Goal: Communication & Community: Answer question/provide support

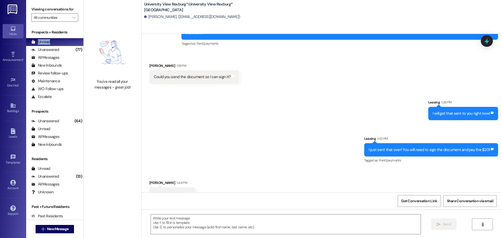
scroll to position [202, 0]
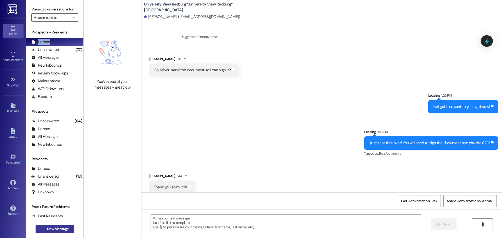
click at [47, 227] on span "New Message" at bounding box center [57, 228] width 21 height 5
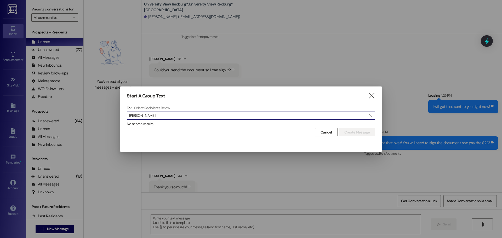
type input "eva dotson"
drag, startPoint x: 186, startPoint y: 114, endPoint x: 78, endPoint y: 116, distance: 107.7
click at [78, 116] on div "Start A Group Text  To: Select Recipients Below  eva dotson  No search resul…" at bounding box center [251, 119] width 502 height 238
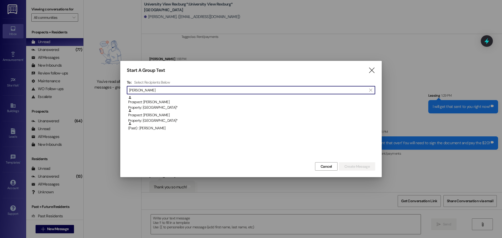
type input "dotson"
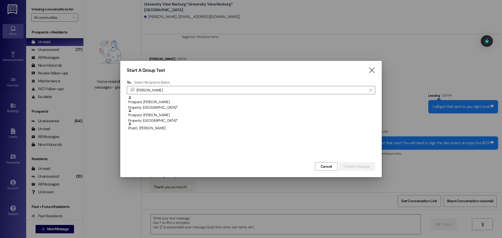
click at [372, 71] on icon "" at bounding box center [371, 70] width 7 height 5
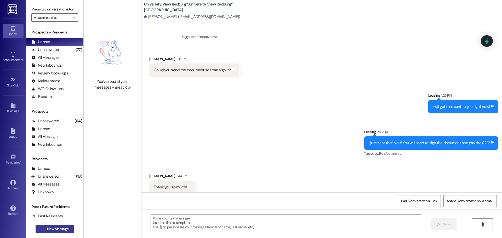
click at [51, 230] on span "New Message" at bounding box center [57, 228] width 21 height 5
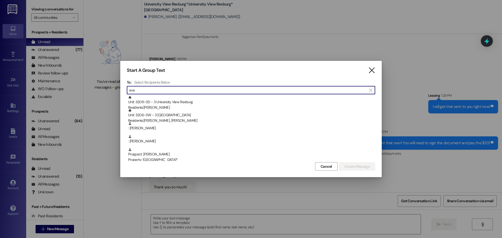
type input "eva"
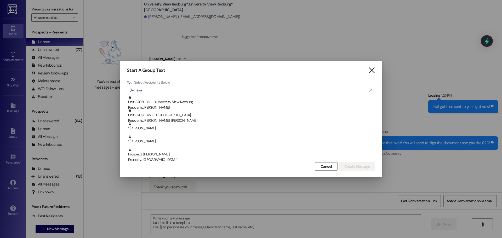
click at [373, 71] on icon "" at bounding box center [371, 70] width 7 height 5
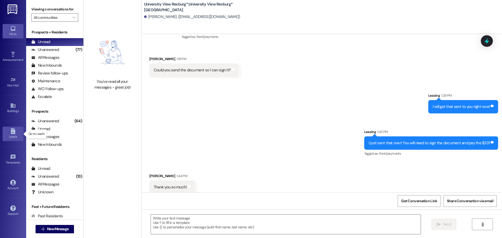
click at [12, 135] on div "Leads" at bounding box center [13, 136] width 26 height 5
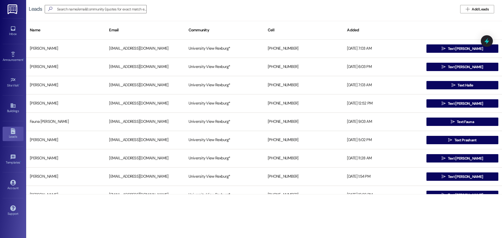
click at [476, 10] on span "Add Leads" at bounding box center [480, 9] width 17 height 5
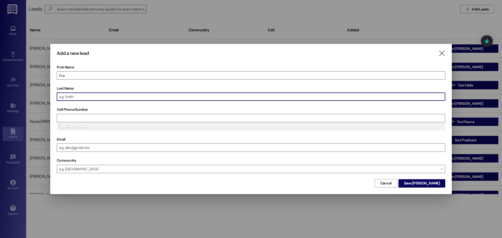
click at [107, 96] on input "Last Name" at bounding box center [251, 97] width 388 height 8
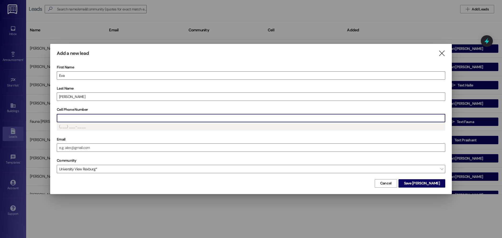
click at [102, 117] on input "Cell Phone Number" at bounding box center [251, 118] width 388 height 8
click at [435, 185] on span "Save Eva" at bounding box center [422, 183] width 36 height 5
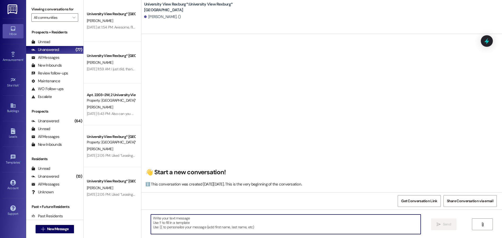
click at [196, 222] on textarea at bounding box center [286, 225] width 270 height 20
type textarea "H"
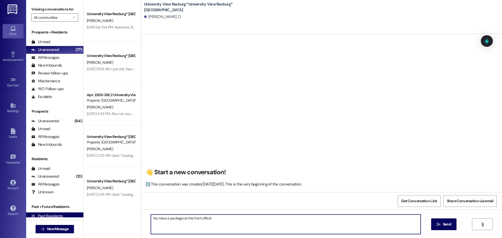
drag, startPoint x: 223, startPoint y: 220, endPoint x: 59, endPoint y: 217, distance: 164.5
click at [55, 218] on div "Viewing conversations for All communities  Prospects + Residents Unread (0) Un…" at bounding box center [264, 119] width 476 height 238
type textarea "You have a package at the front office!"
click at [437, 227] on span " Send" at bounding box center [444, 224] width 16 height 5
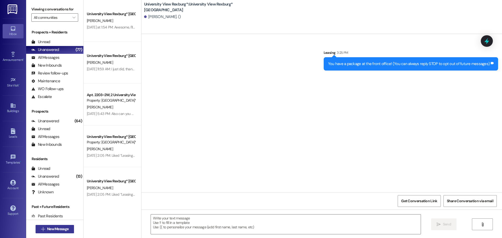
click at [53, 231] on span "New Message" at bounding box center [57, 228] width 21 height 5
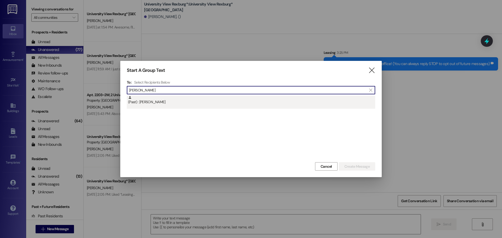
type input "anna phillips"
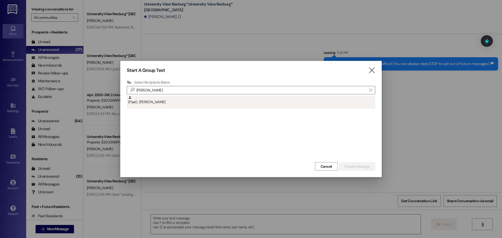
click at [183, 105] on div "(Past) : Anna Phillips" at bounding box center [251, 102] width 248 height 13
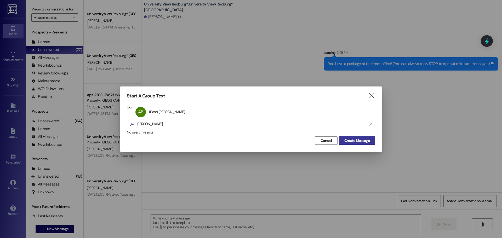
click at [369, 144] on button "Create Message" at bounding box center [357, 140] width 36 height 8
click at [349, 141] on span "Create Message" at bounding box center [356, 140] width 25 height 5
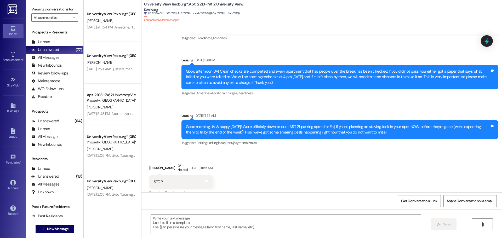
scroll to position [8963, 0]
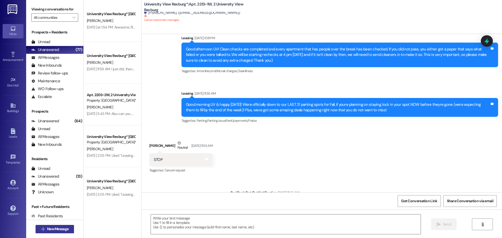
click at [63, 229] on span "New Message" at bounding box center [57, 228] width 21 height 5
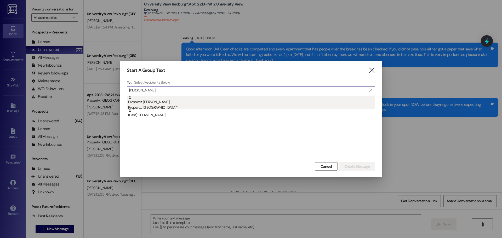
type input "samuel erickson"
click at [172, 100] on div "Prospect: Samuel Erickson Property: University View Rexburg*" at bounding box center [251, 103] width 247 height 15
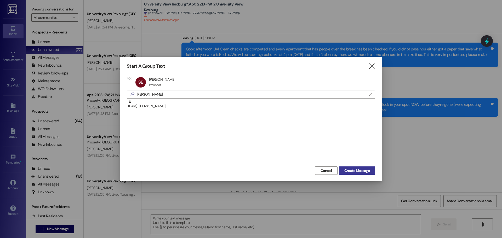
click at [360, 170] on span "Create Message" at bounding box center [356, 170] width 25 height 5
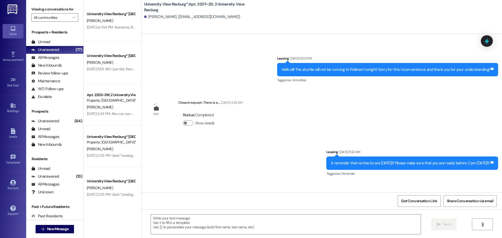
scroll to position [9741, 0]
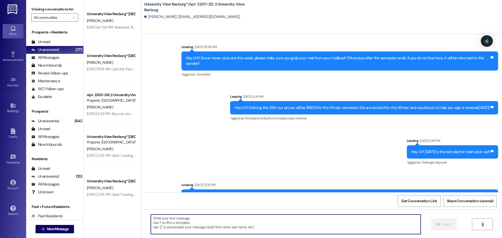
paste textarea "You have a package at the front office!"
type textarea "You have a package at the front office!"
click at [454, 226] on button " Send" at bounding box center [443, 225] width 25 height 12
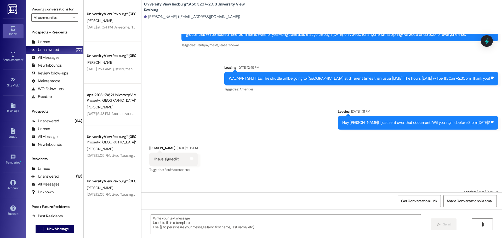
scroll to position [8667, 0]
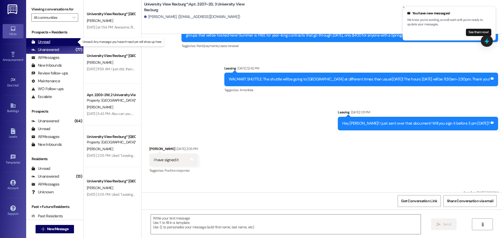
click at [52, 42] on div "Unread (0)" at bounding box center [54, 42] width 57 height 8
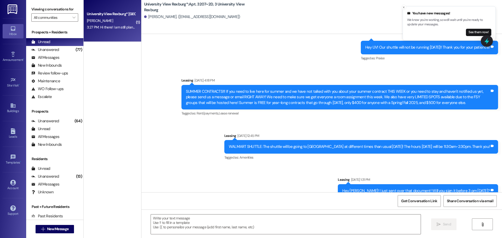
scroll to position [8631, 0]
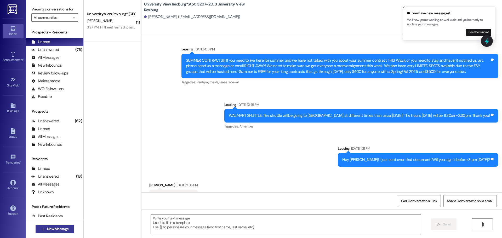
click at [49, 227] on span "New Message" at bounding box center [57, 228] width 21 height 5
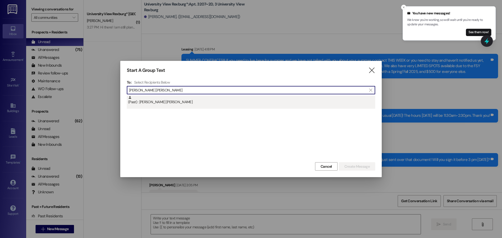
type input "gibson smith"
click at [162, 101] on div "(Past) : [PERSON_NAME] [PERSON_NAME]" at bounding box center [251, 100] width 247 height 9
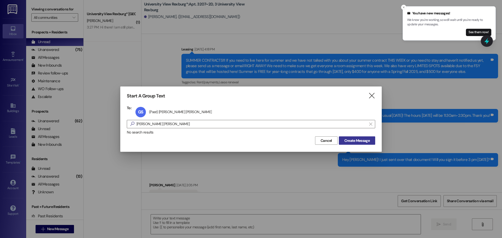
click at [347, 139] on span "Create Message" at bounding box center [356, 140] width 25 height 5
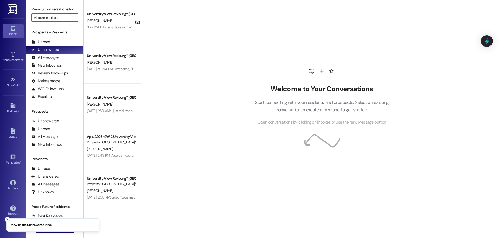
click at [7, 220] on icon "Close toast" at bounding box center [7, 219] width 3 height 3
click at [40, 229] on span " New Message" at bounding box center [55, 228] width 30 height 5
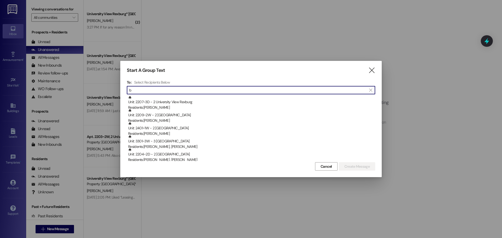
type input "b"
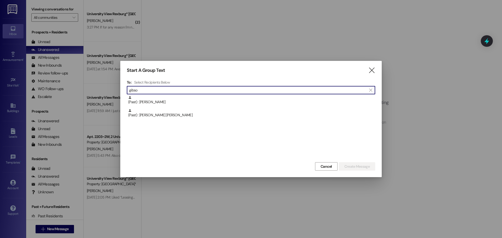
type input "gibso"
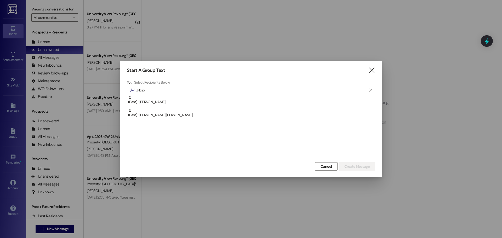
click at [203, 115] on div "(Past) : [PERSON_NAME] [PERSON_NAME]" at bounding box center [251, 113] width 247 height 9
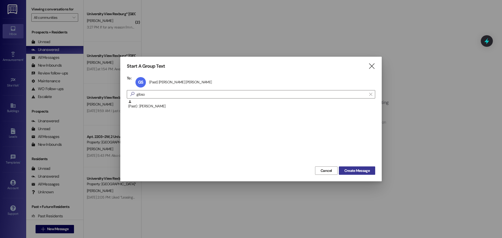
click at [367, 170] on span "Create Message" at bounding box center [356, 170] width 25 height 5
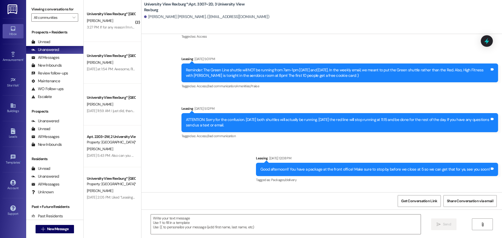
scroll to position [3646, 0]
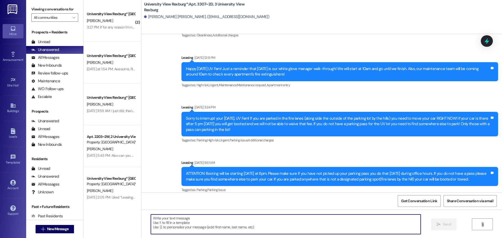
paste textarea "You have a package at the front office!"
type textarea "You have a package at the front office!"
click at [435, 223] on button " Send" at bounding box center [443, 225] width 25 height 12
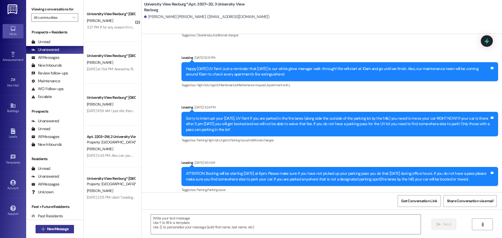
click at [44, 232] on button " New Message" at bounding box center [55, 229] width 39 height 8
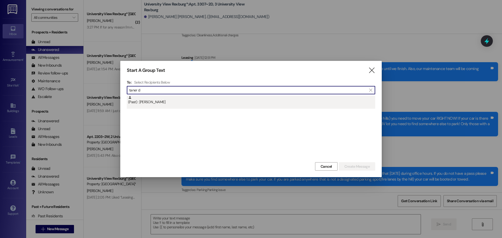
type input "taner d"
click at [159, 98] on div "(Past) : [PERSON_NAME]" at bounding box center [251, 100] width 247 height 9
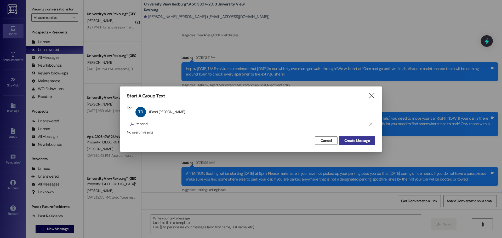
click at [367, 141] on span "Create Message" at bounding box center [356, 140] width 25 height 5
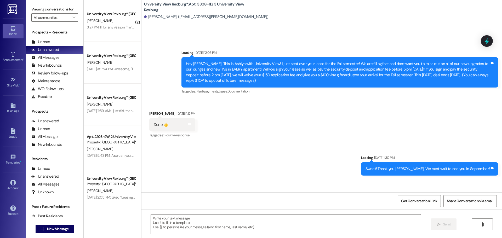
scroll to position [13868, 0]
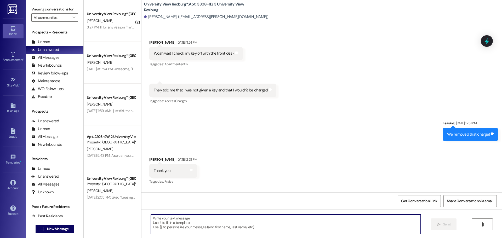
paste textarea "You have a package at the front office!"
type textarea "You have a package at the front office!"
click at [436, 225] on span " Send" at bounding box center [444, 224] width 16 height 5
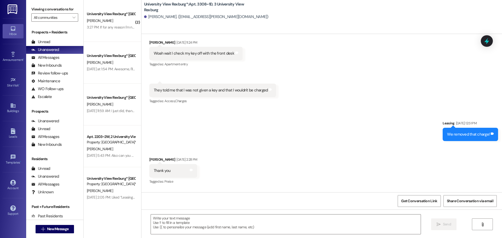
scroll to position [13831, 0]
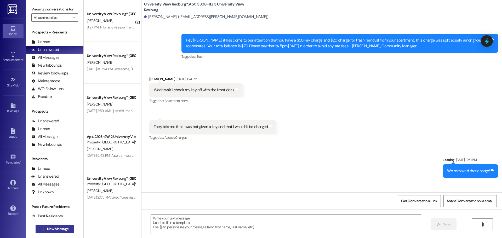
click at [65, 229] on span "New Message" at bounding box center [57, 228] width 21 height 5
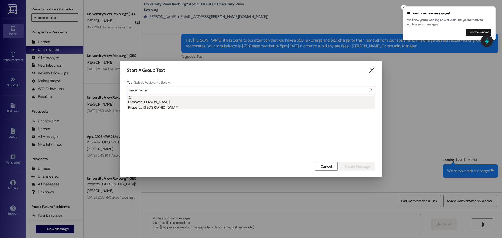
type input "savanna car"
click at [201, 102] on div "Prospect: [PERSON_NAME] Property: University View [GEOGRAPHIC_DATA]*" at bounding box center [251, 103] width 247 height 15
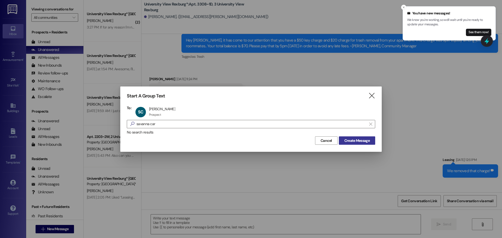
click at [362, 142] on span "Create Message" at bounding box center [356, 140] width 25 height 5
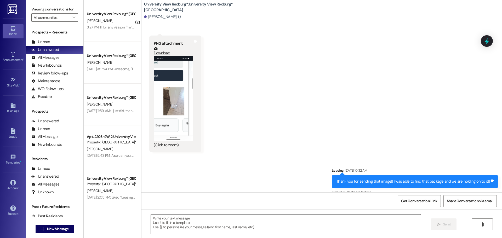
scroll to position [399, 0]
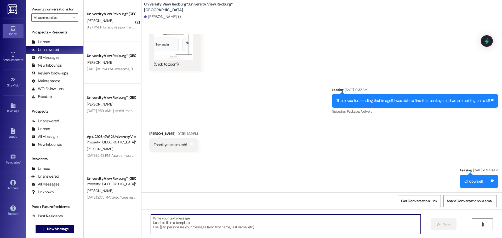
paste textarea "You have a package at the front office!"
type textarea "You have a package at the front office!"
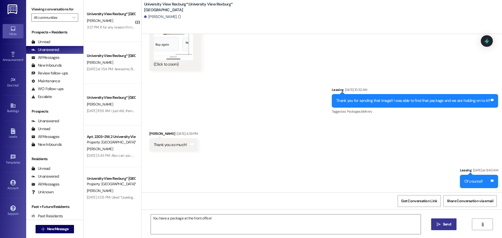
click at [444, 229] on button " Send" at bounding box center [443, 225] width 25 height 12
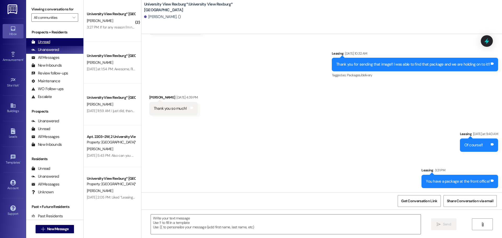
click at [52, 42] on div "Unread (0)" at bounding box center [54, 42] width 57 height 8
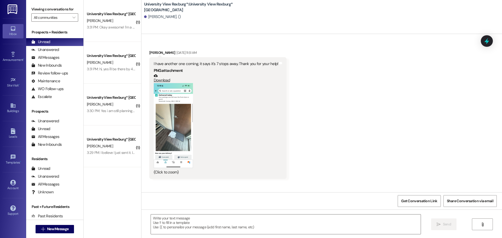
scroll to position [362, 0]
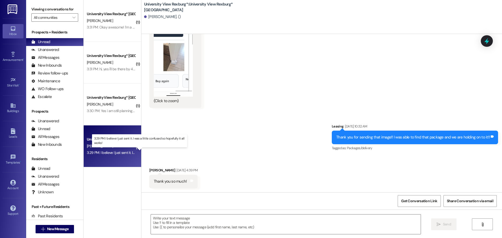
click at [97, 153] on div "3:29 PM: I believe I just sent it. I was a little confused so hopefully it all …" at bounding box center [144, 152] width 115 height 5
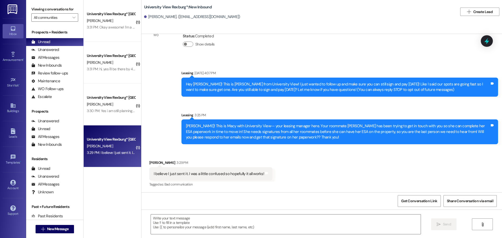
scroll to position [29, 0]
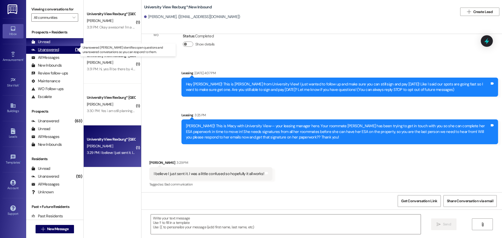
click at [38, 49] on div "Unanswered" at bounding box center [45, 49] width 28 height 5
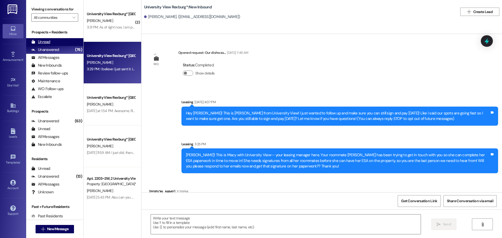
scroll to position [29, 0]
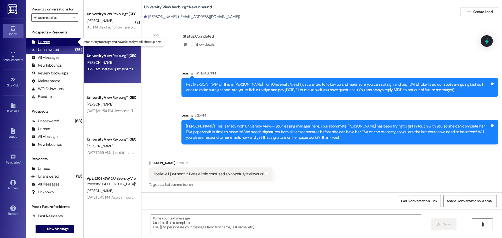
click at [38, 42] on div "Unread" at bounding box center [40, 41] width 19 height 5
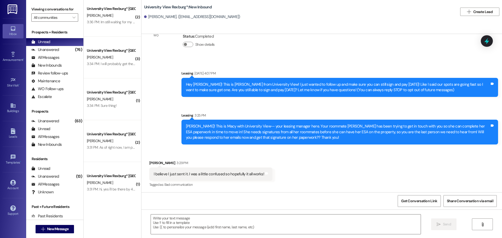
scroll to position [8, 0]
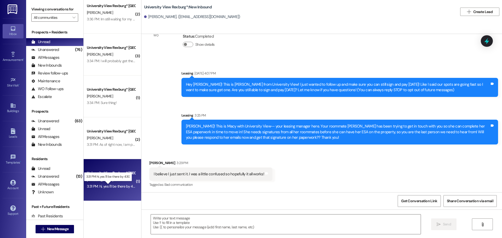
click at [106, 185] on div "3:31 PM: hi, yes i'll be there by 4:30 3:31 PM: hi, yes i'll be there by 4:30" at bounding box center [112, 186] width 51 height 5
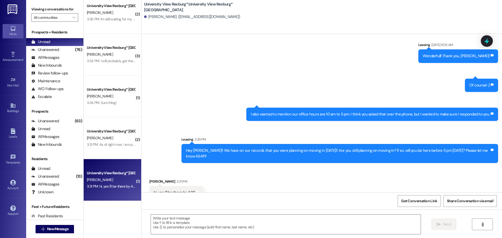
scroll to position [136, 0]
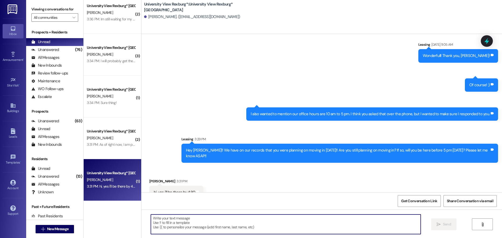
click at [232, 221] on textarea at bounding box center [286, 225] width 270 height 20
type textarea "Perfect! Thanks for the update!"
click at [444, 224] on span "Send" at bounding box center [447, 224] width 8 height 5
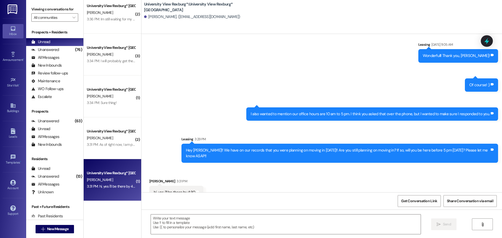
scroll to position [136, 0]
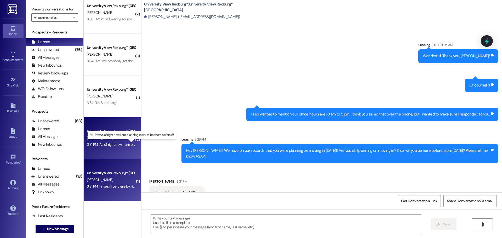
click at [106, 144] on div "3:31 PM: As of right now, I am planning to try to be there before 5! 3:31 PM: A…" at bounding box center [136, 144] width 98 height 5
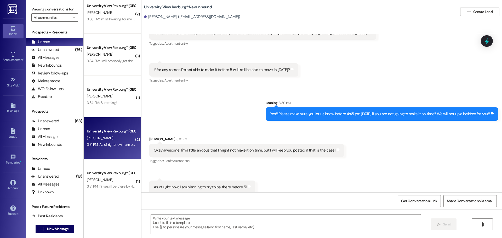
scroll to position [2225, 0]
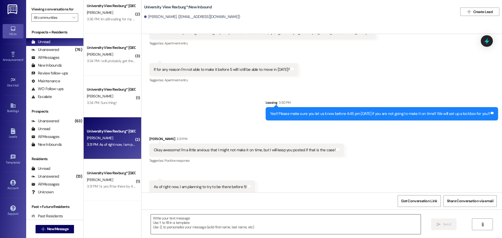
click at [284, 228] on textarea at bounding box center [286, 225] width 270 height 20
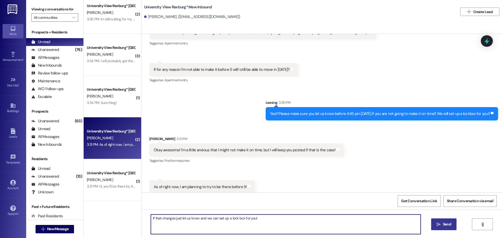
type textarea "If that changes just let us know and we can set up a lock box for you!"
click at [447, 224] on span "Send" at bounding box center [447, 224] width 8 height 5
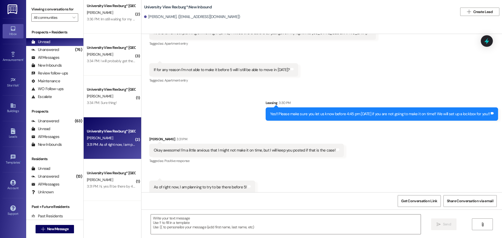
scroll to position [2262, 0]
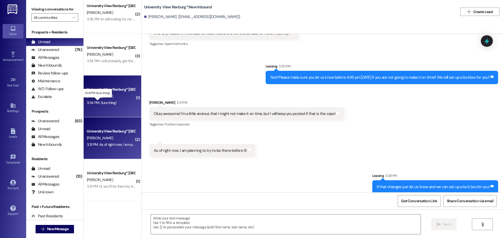
click at [100, 105] on div "3:34 PM: Sure thing! 3:34 PM: Sure thing!" at bounding box center [102, 102] width 30 height 5
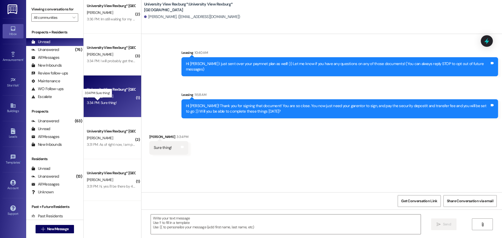
scroll to position [0, 0]
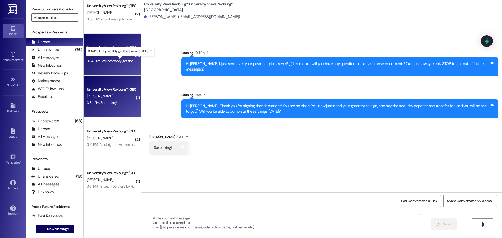
click at [100, 61] on div "3:34 PM: I will probably get there around 8:00 pm 3:34 PM: I will probably get …" at bounding box center [125, 61] width 76 height 5
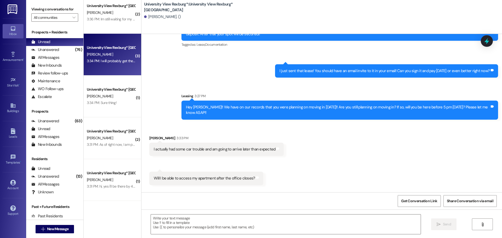
scroll to position [179, 0]
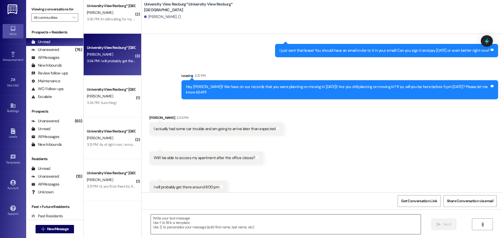
click at [232, 225] on textarea at bounding box center [286, 225] width 270 height 20
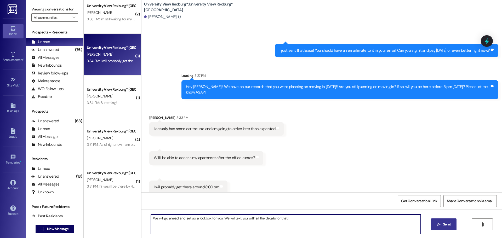
type textarea "We will go ahead and set up a lockbox for you. We will text you with all the de…"
click at [453, 226] on button " Send" at bounding box center [443, 225] width 25 height 12
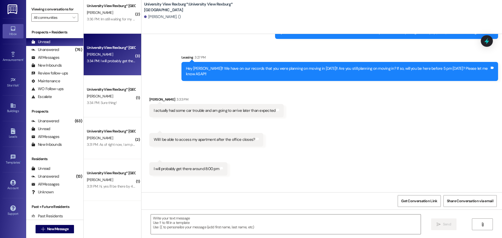
scroll to position [215, 0]
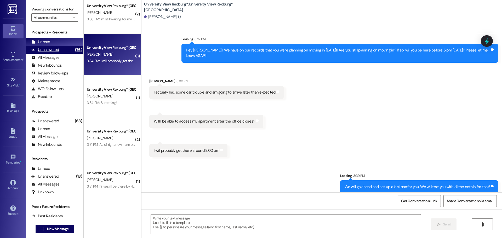
click at [52, 52] on div "Unanswered" at bounding box center [45, 49] width 28 height 5
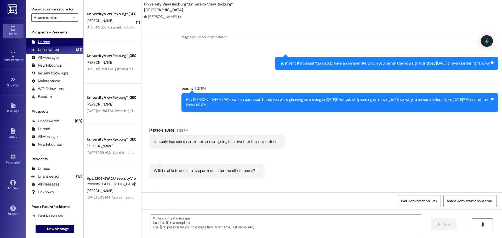
click at [44, 43] on div "Unread" at bounding box center [40, 41] width 19 height 5
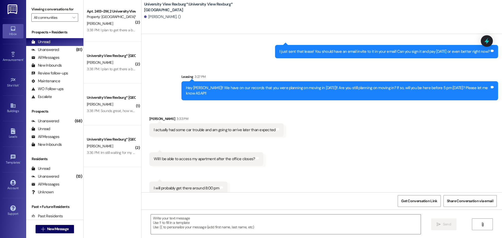
scroll to position [179, 0]
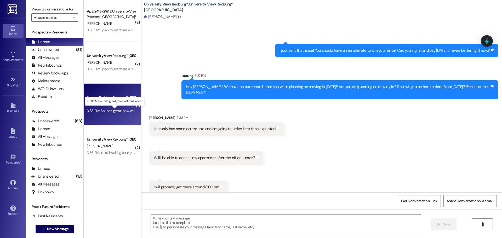
click at [111, 110] on div "3:38 PM: Sounds great, how will that work? 3:38 PM: Sounds great, how will that…" at bounding box center [119, 110] width 65 height 5
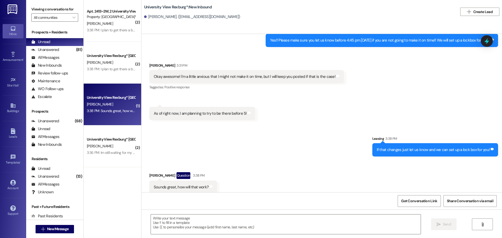
scroll to position [2306, 0]
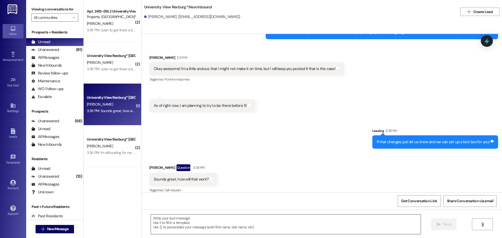
click at [225, 225] on textarea at bounding box center [286, 225] width 270 height 20
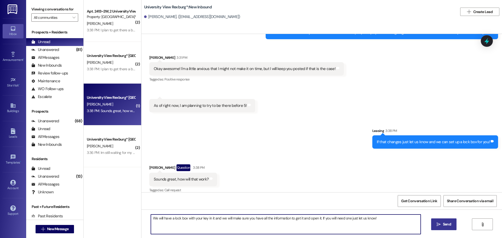
type textarea "We will have a lock box with your key in it and we will make sure you have all …"
click at [448, 225] on span "Send" at bounding box center [447, 224] width 8 height 5
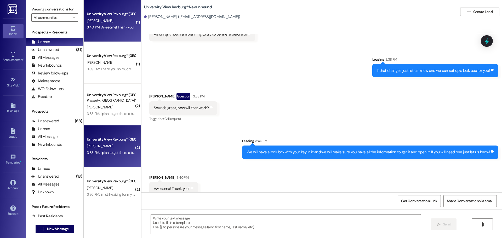
scroll to position [2379, 0]
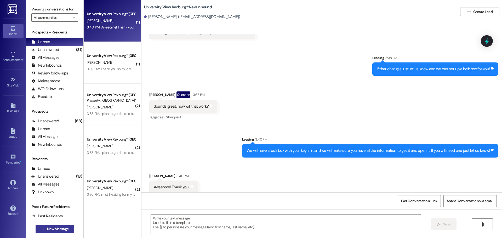
click at [47, 228] on span "New Message" at bounding box center [57, 228] width 21 height 5
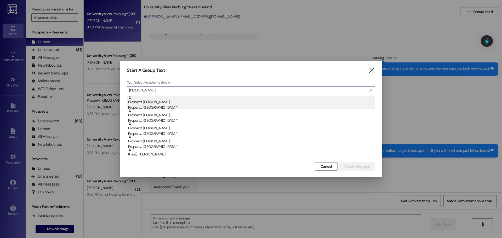
type input "[PERSON_NAME]"
click at [186, 105] on div "Prospect: [PERSON_NAME] Property: [GEOGRAPHIC_DATA]*" at bounding box center [251, 103] width 247 height 15
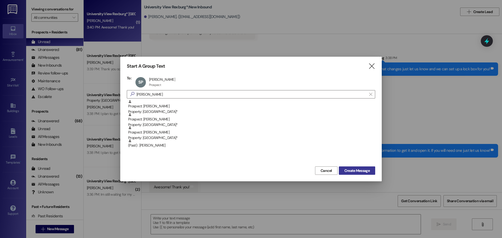
click at [362, 169] on span "Create Message" at bounding box center [356, 170] width 25 height 5
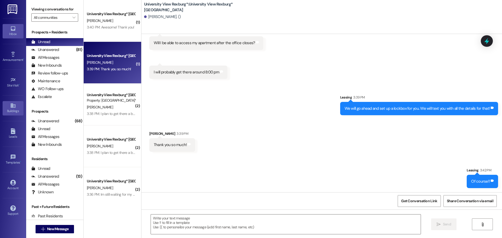
scroll to position [288, 0]
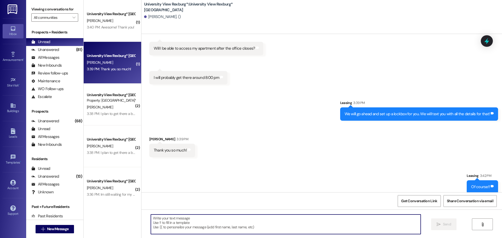
paste textarea "When you first walk into the main building, to your right will be a desk with 3…"
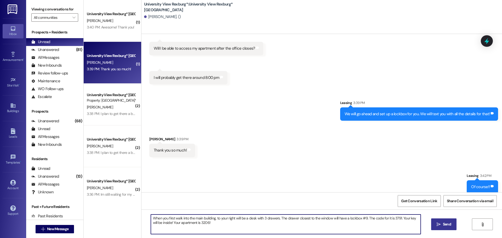
click at [362, 217] on textarea "When you first walk into the main building, to your right will be a desk with 3…" at bounding box center [286, 225] width 270 height 20
click at [396, 218] on textarea "When you first walk into the main building, to your right will be a desk with 3…" at bounding box center [286, 225] width 270 height 20
click at [200, 222] on textarea "When you first walk into the main building, to your right will be a desk with 3…" at bounding box center [286, 225] width 270 height 20
type textarea "When you first walk into the main building, to your right will be a desk with 3…"
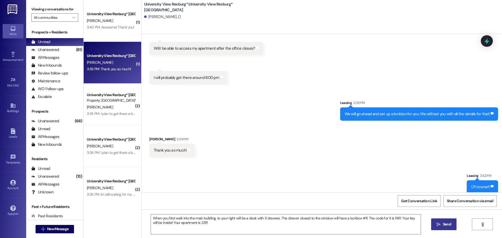
click at [450, 224] on span "Send" at bounding box center [447, 224] width 8 height 5
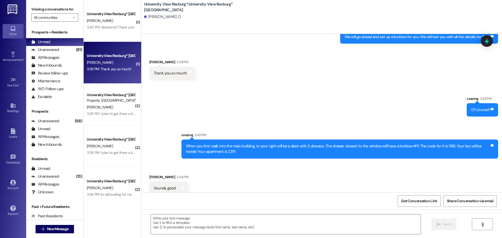
scroll to position [367, 0]
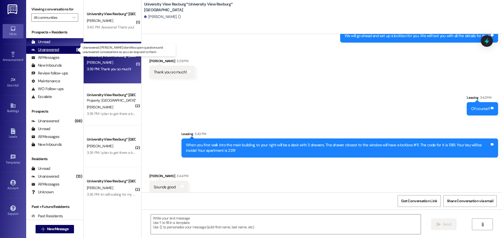
click at [52, 51] on div "Unanswered" at bounding box center [45, 49] width 28 height 5
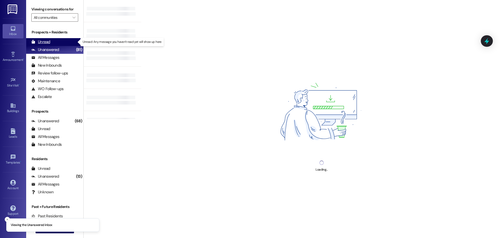
click at [50, 43] on div "Unread (0)" at bounding box center [54, 42] width 57 height 8
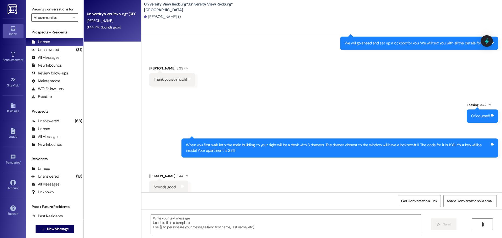
scroll to position [359, 0]
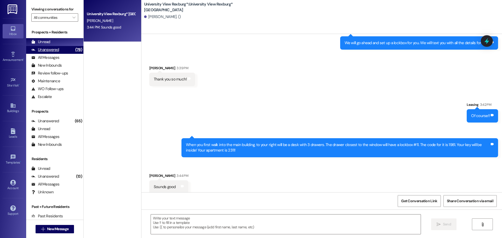
click at [55, 51] on div "Unanswered" at bounding box center [45, 49] width 28 height 5
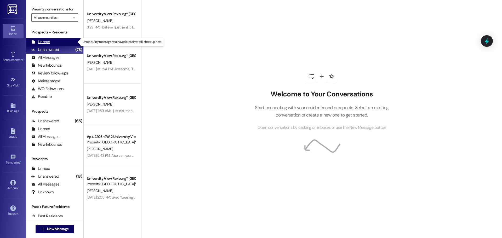
click at [44, 43] on div "Unread" at bounding box center [40, 41] width 19 height 5
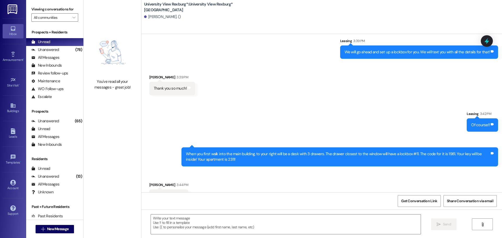
scroll to position [359, 0]
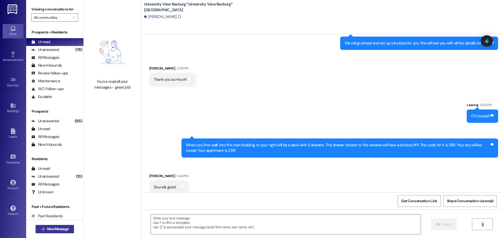
click at [61, 229] on span "New Message" at bounding box center [57, 228] width 21 height 5
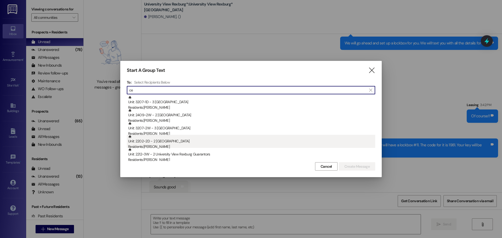
type input "ce"
click at [165, 143] on div "Unit: 2202~2D - 2 University View Rexburg Residents: [PERSON_NAME]" at bounding box center [251, 142] width 247 height 15
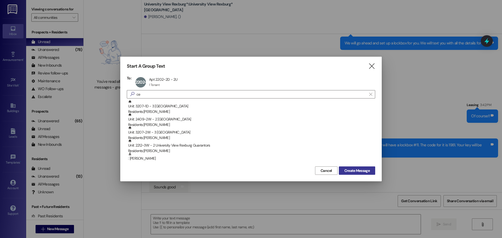
click at [359, 172] on span "Create Message" at bounding box center [356, 170] width 25 height 5
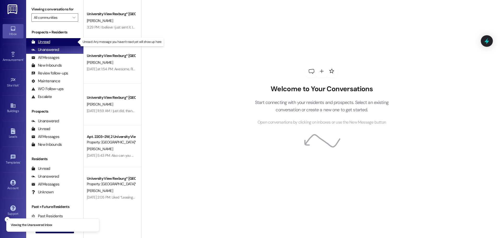
click at [41, 43] on div "Unread" at bounding box center [40, 41] width 19 height 5
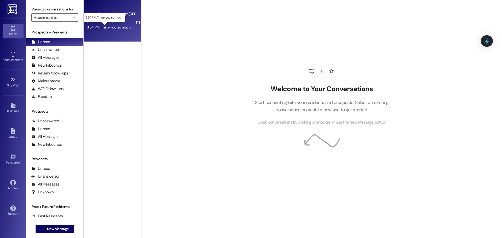
click at [103, 28] on div "3:54 PM: Thank you so much! 3:54 PM: Thank you so much!" at bounding box center [109, 27] width 44 height 5
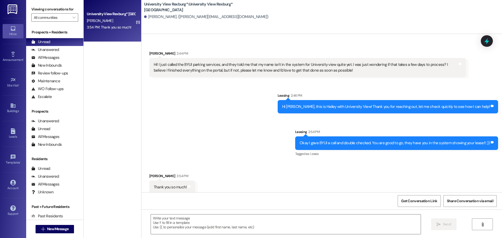
scroll to position [1021, 0]
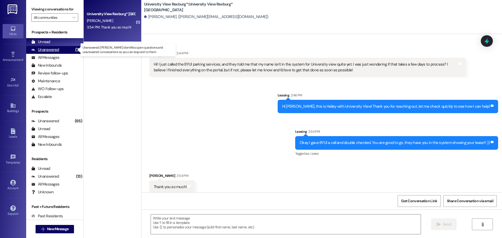
click at [47, 50] on div "Unanswered" at bounding box center [45, 49] width 28 height 5
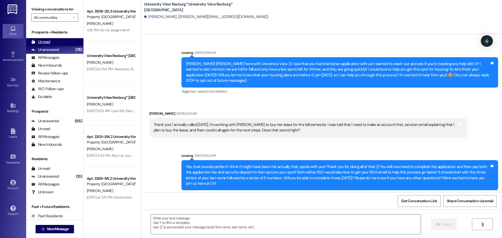
click at [45, 42] on div "Unread" at bounding box center [40, 41] width 19 height 5
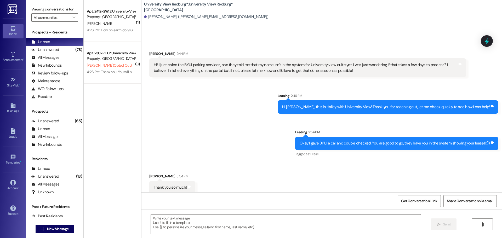
scroll to position [1021, 0]
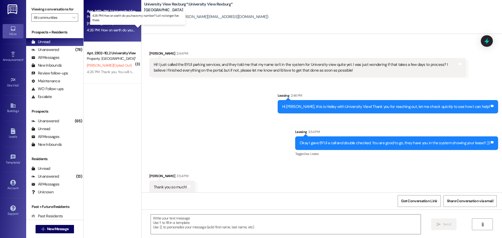
click at [114, 29] on div "4:26 PM: How on earth do you have my number? Lol I no longer live there. 4:26 P…" at bounding box center [142, 30] width 111 height 5
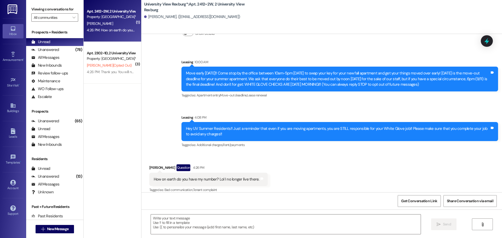
scroll to position [37, 0]
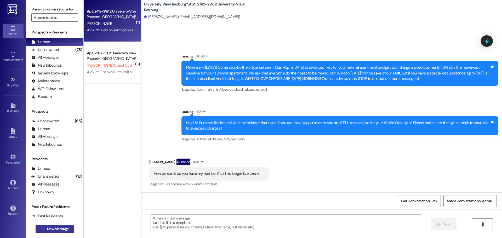
click at [65, 225] on button " New Message" at bounding box center [55, 229] width 39 height 8
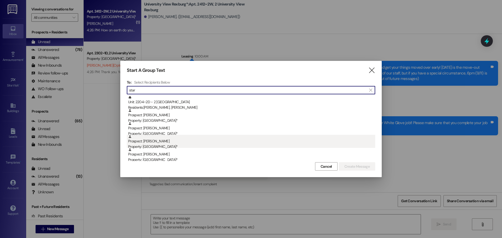
type input "star"
click at [203, 147] on div "Property: [GEOGRAPHIC_DATA]*" at bounding box center [251, 146] width 247 height 5
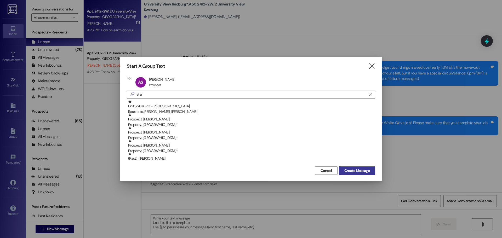
click at [368, 172] on span "Create Message" at bounding box center [356, 170] width 25 height 5
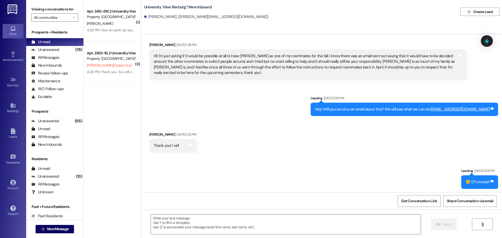
scroll to position [591, 0]
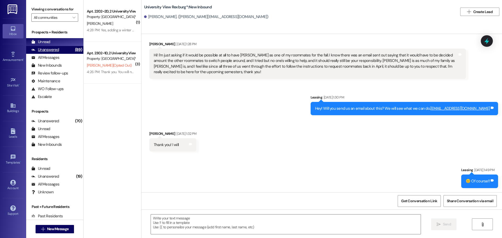
click at [56, 53] on div "Unanswered (89)" at bounding box center [54, 50] width 57 height 8
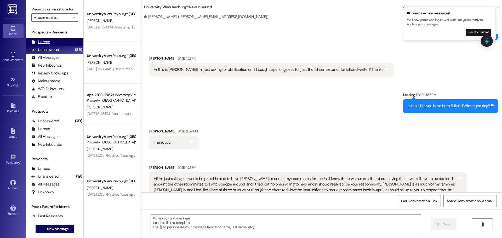
click at [57, 41] on div "Unread (0)" at bounding box center [54, 42] width 57 height 8
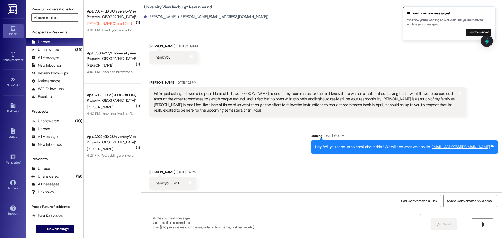
scroll to position [554, 0]
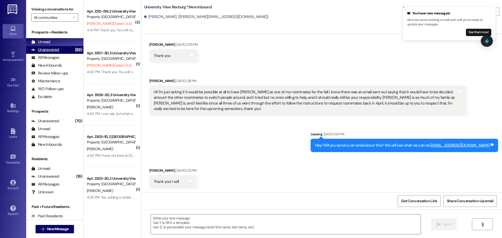
click at [60, 50] on div "Unanswered (89)" at bounding box center [54, 50] width 57 height 8
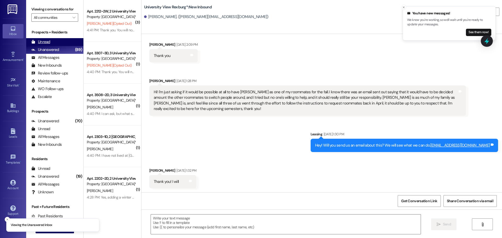
click at [44, 40] on div "Unread" at bounding box center [40, 41] width 19 height 5
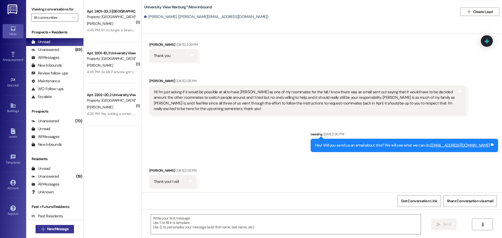
click at [55, 229] on span "New Message" at bounding box center [57, 228] width 21 height 5
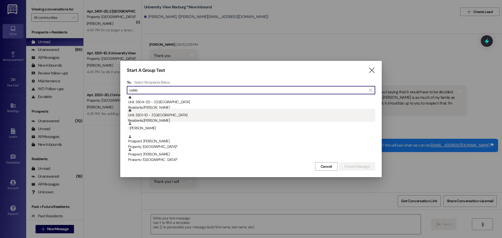
type input "caleb"
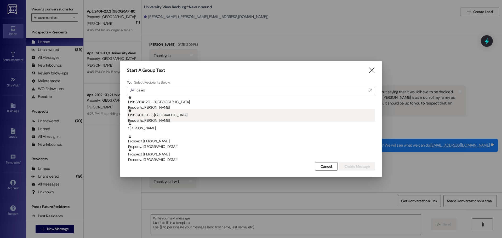
click at [164, 118] on div "Unit: 3201~1D - 3 University View Rexburg Residents: Caleb Robles" at bounding box center [251, 116] width 247 height 15
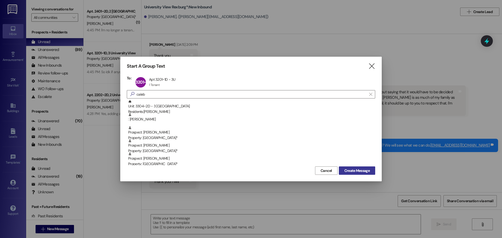
click at [343, 170] on span "Create Message" at bounding box center [356, 170] width 27 height 5
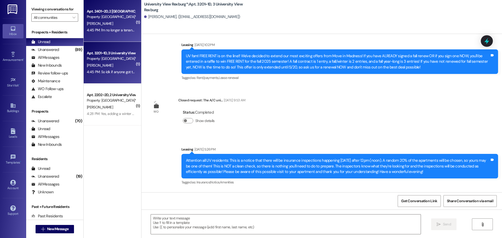
scroll to position [6459, 0]
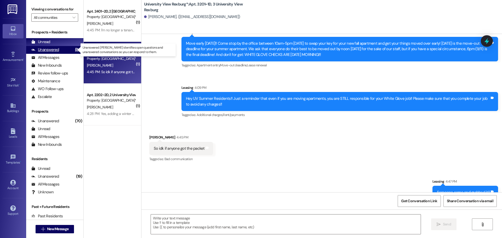
click at [49, 49] on div "Unanswered" at bounding box center [45, 49] width 28 height 5
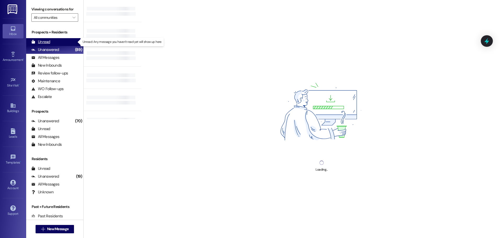
click at [48, 42] on div "Unread" at bounding box center [40, 41] width 19 height 5
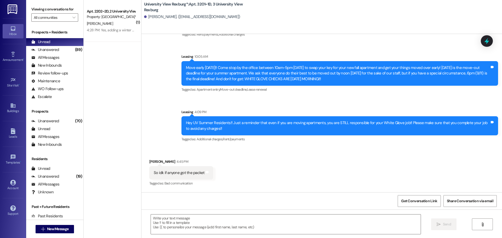
scroll to position [6422, 0]
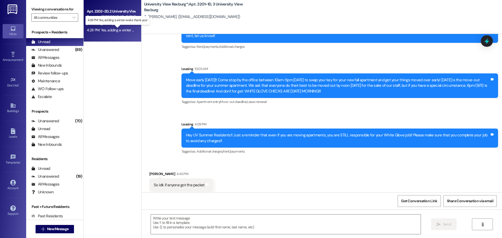
click at [107, 31] on div "4:28 PM: Yes, adding a winter works thank you! 4:28 PM: Yes, adding a winter wo…" at bounding box center [122, 30] width 71 height 5
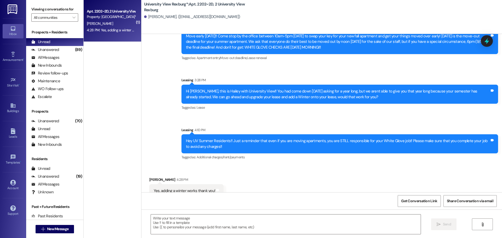
scroll to position [13023, 0]
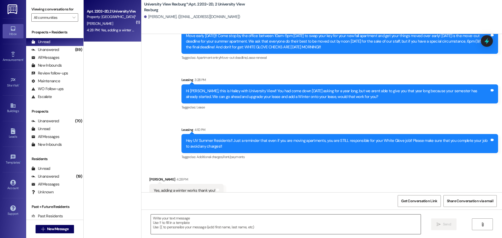
click at [227, 218] on textarea at bounding box center [286, 225] width 270 height 20
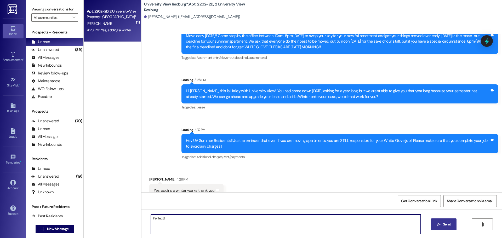
type textarea "Perfect!"
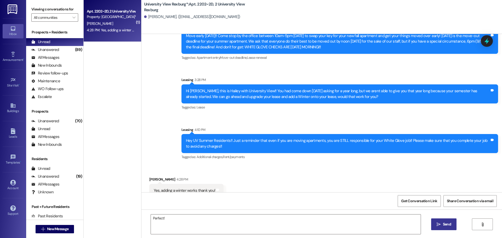
click at [433, 225] on button " Send" at bounding box center [443, 225] width 25 height 12
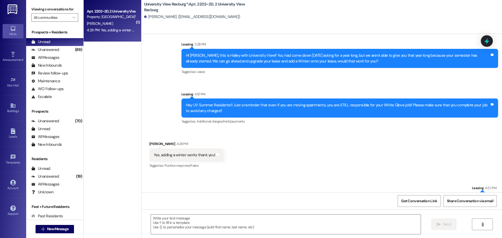
scroll to position [13059, 0]
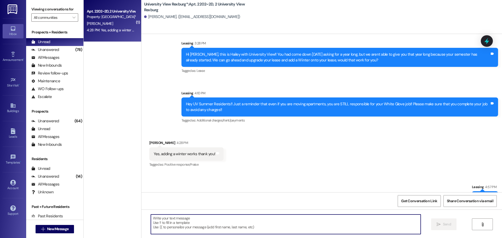
click at [238, 224] on textarea at bounding box center [286, 225] width 270 height 20
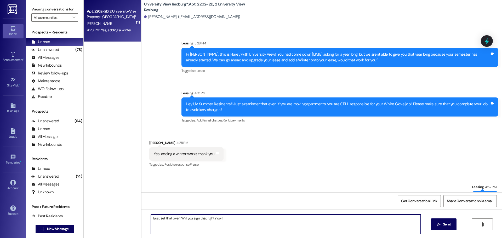
drag, startPoint x: 241, startPoint y: 217, endPoint x: 129, endPoint y: 221, distance: 112.3
click at [129, 221] on div "( 1 ) Apt. 2202~2D, 2 University View Rexburg Property: University View Rexburg…" at bounding box center [293, 119] width 418 height 238
type textarea "I just set that over! Will you sign that right now!"
click at [442, 225] on span "Send" at bounding box center [447, 224] width 10 height 5
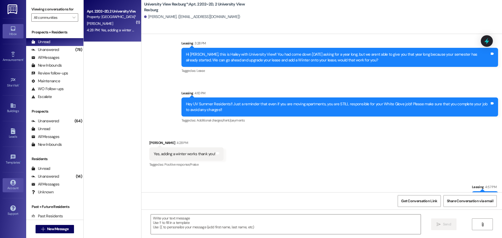
scroll to position [13022, 0]
